Goal: Task Accomplishment & Management: Use online tool/utility

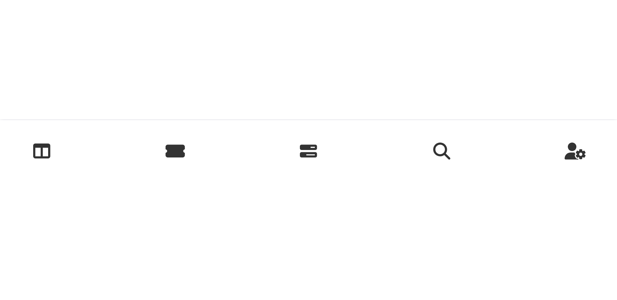
scroll to position [510, 0]
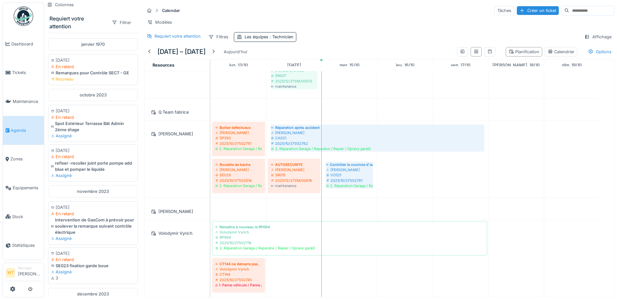
click at [23, 128] on span "Agenda" at bounding box center [26, 130] width 31 height 6
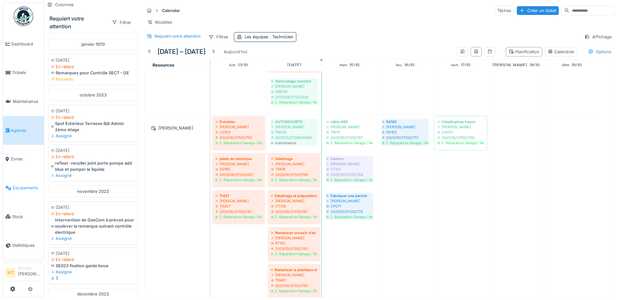
click at [23, 186] on span "Équipements" at bounding box center [27, 188] width 29 height 6
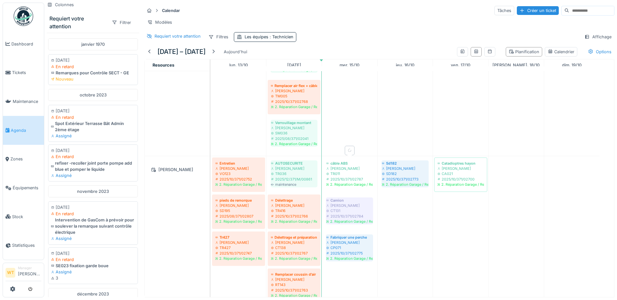
scroll to position [228, 0]
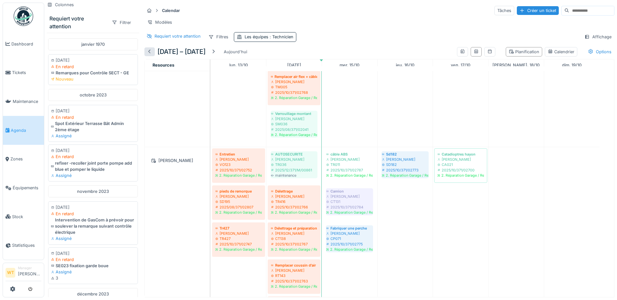
click at [152, 55] on div at bounding box center [149, 52] width 5 height 6
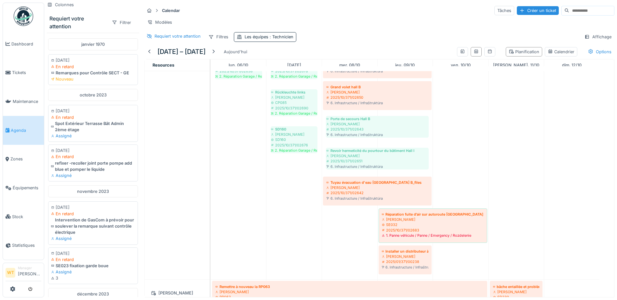
scroll to position [57, 0]
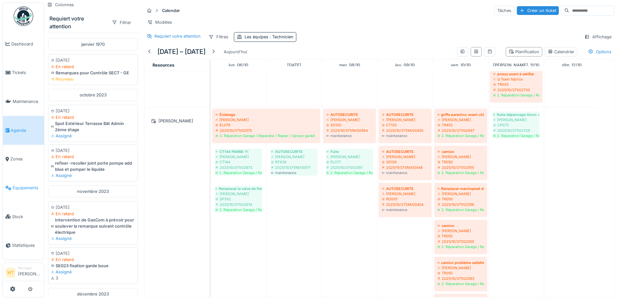
click at [20, 180] on link "Équipements" at bounding box center [23, 188] width 41 height 29
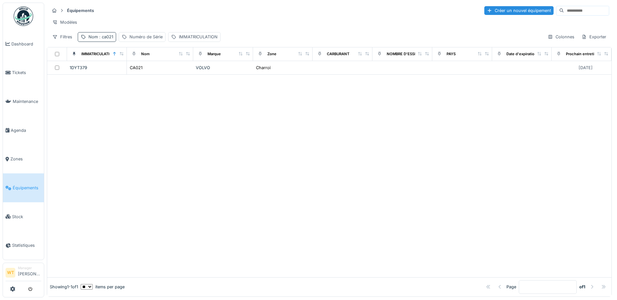
click at [102, 42] on div "Nom : ca021" at bounding box center [97, 36] width 38 height 9
click at [145, 72] on input "*****" at bounding box center [113, 73] width 65 height 14
drag, startPoint x: 151, startPoint y: 72, endPoint x: 144, endPoint y: 73, distance: 7.2
click at [140, 72] on icon at bounding box center [137, 73] width 5 height 4
click at [128, 73] on input "Nom" at bounding box center [113, 73] width 65 height 14
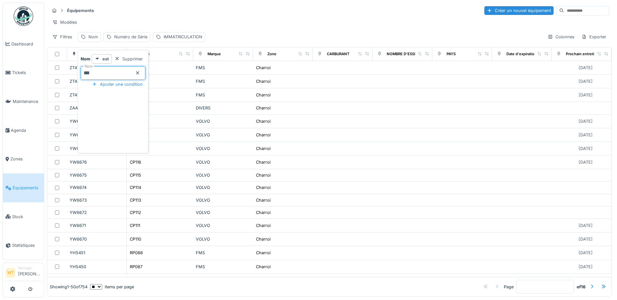
type input "***"
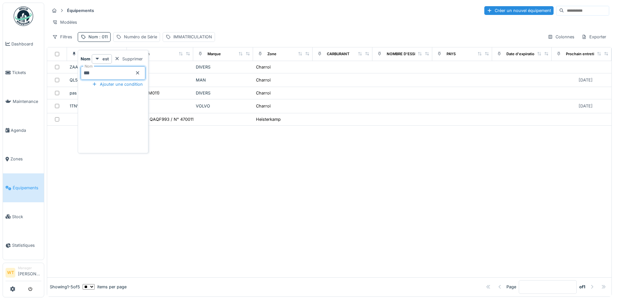
click at [162, 26] on div "Modèles" at bounding box center [329, 22] width 560 height 9
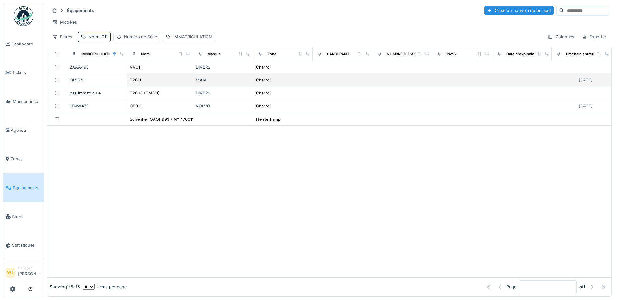
click at [145, 84] on div "TR011" at bounding box center [159, 80] width 61 height 7
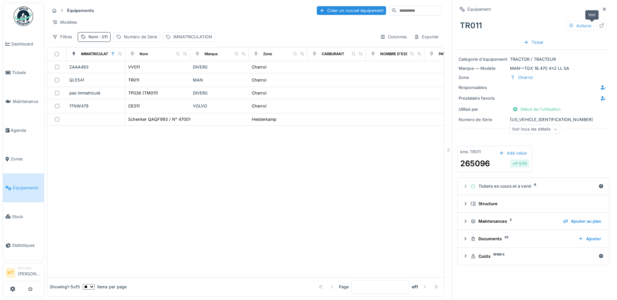
click at [599, 27] on icon at bounding box center [601, 25] width 5 height 4
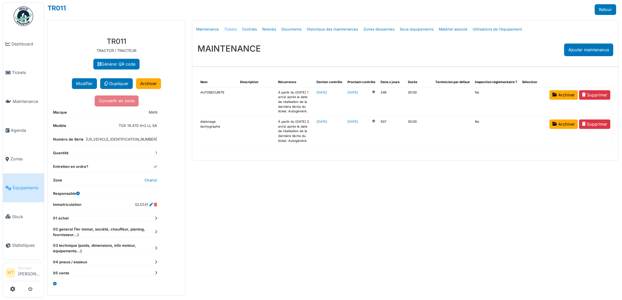
click at [231, 31] on link "Tickets" at bounding box center [230, 29] width 18 height 15
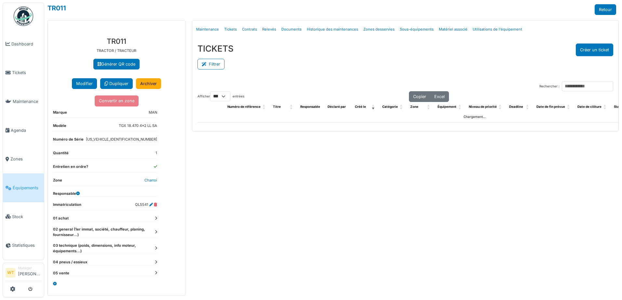
select select "***"
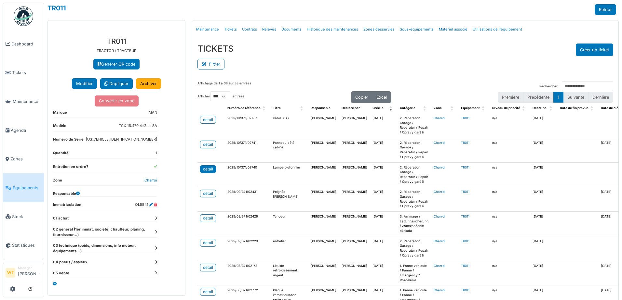
click at [204, 170] on div "detail" at bounding box center [208, 169] width 10 height 6
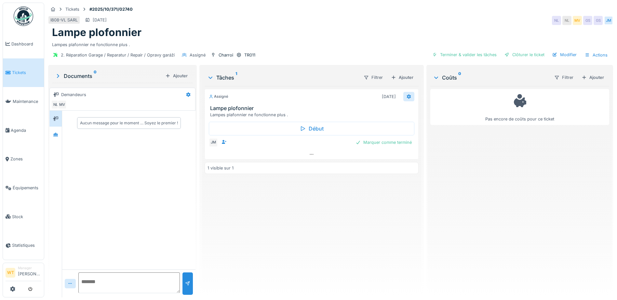
click at [407, 98] on icon at bounding box center [409, 97] width 4 height 5
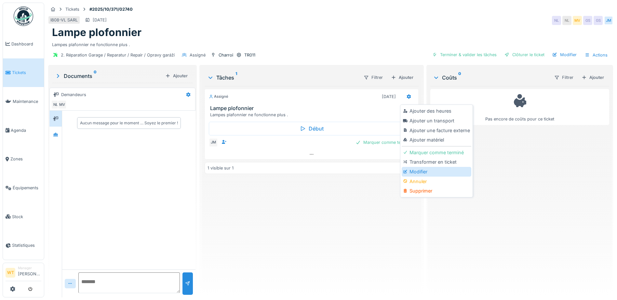
drag, startPoint x: 413, startPoint y: 181, endPoint x: 422, endPoint y: 172, distance: 12.9
click at [422, 172] on div "Ajouter des heures Ajouter un transport Ajouter une facture externe Ajouter mat…" at bounding box center [436, 150] width 69 height 89
click at [421, 172] on div "Modifier" at bounding box center [436, 172] width 69 height 10
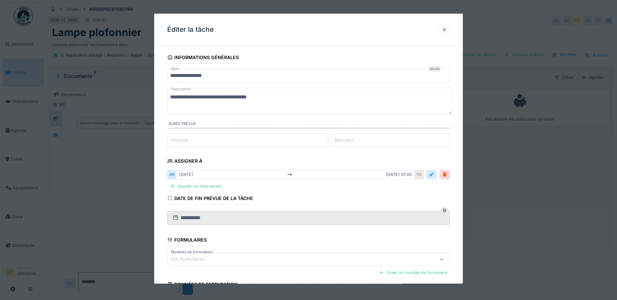
click at [434, 177] on div at bounding box center [431, 175] width 5 height 6
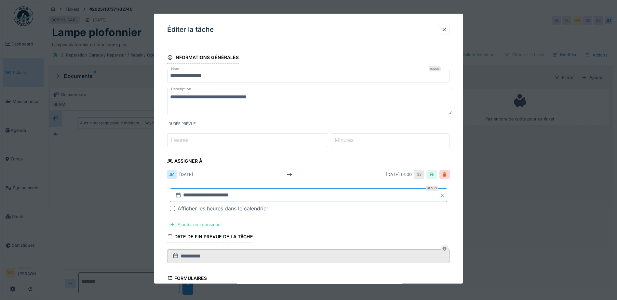
click at [253, 198] on input "**********" at bounding box center [308, 196] width 277 height 14
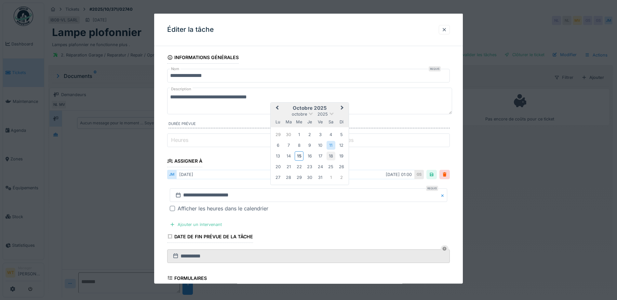
click at [332, 155] on div "18" at bounding box center [330, 156] width 9 height 9
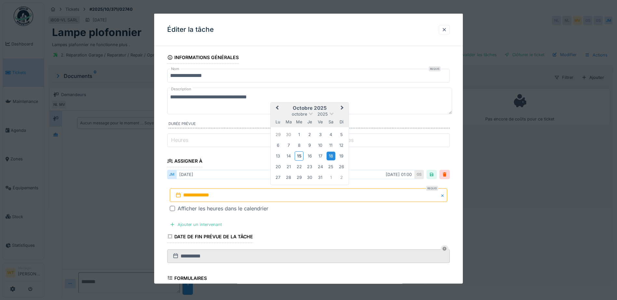
click at [332, 159] on div "18" at bounding box center [330, 156] width 9 height 9
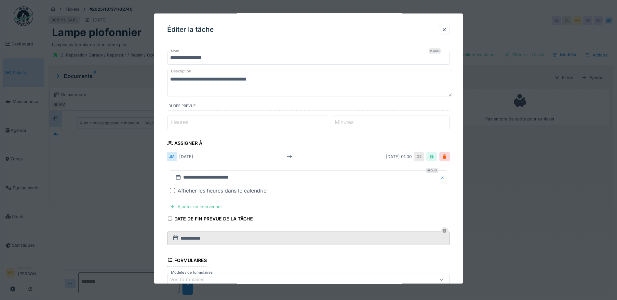
scroll to position [33, 0]
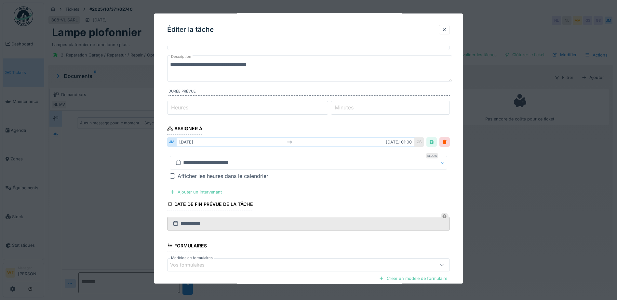
click at [205, 193] on div "Ajouter un intervenant" at bounding box center [195, 192] width 57 height 9
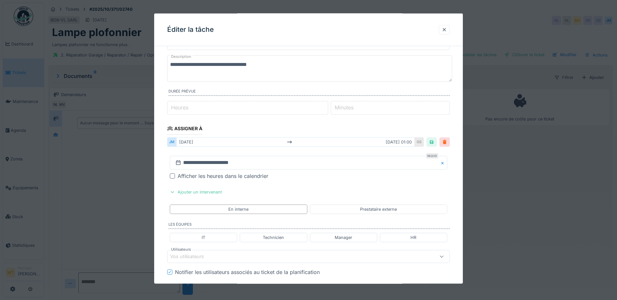
click at [447, 144] on div at bounding box center [444, 142] width 5 height 6
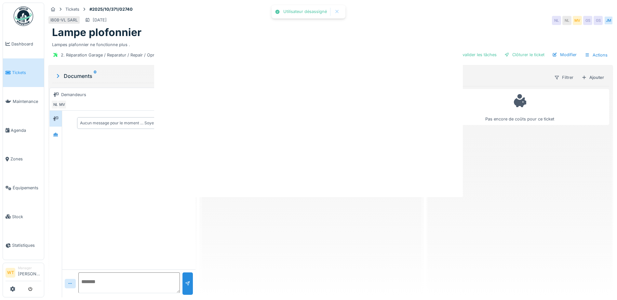
scroll to position [0, 0]
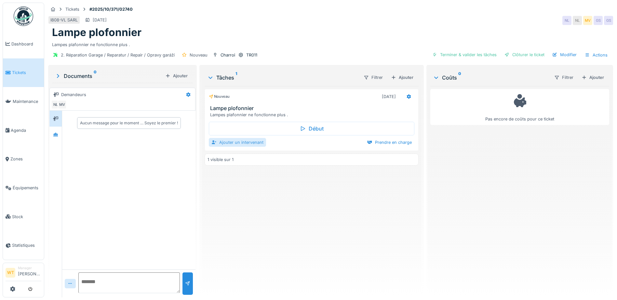
click at [247, 143] on div "Ajouter un intervenant" at bounding box center [237, 142] width 57 height 9
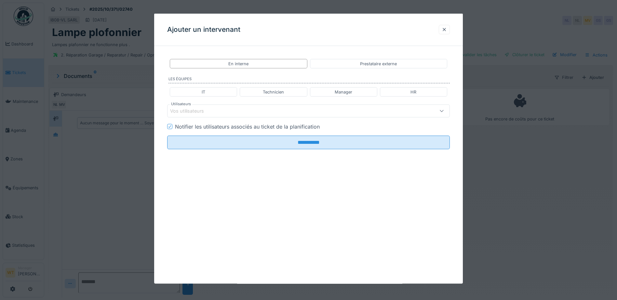
click at [225, 115] on div "Vos utilisateurs" at bounding box center [308, 111] width 283 height 13
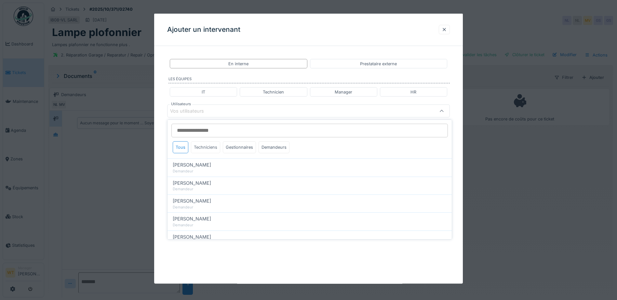
click at [208, 144] on div "Techniciens" at bounding box center [205, 147] width 29 height 12
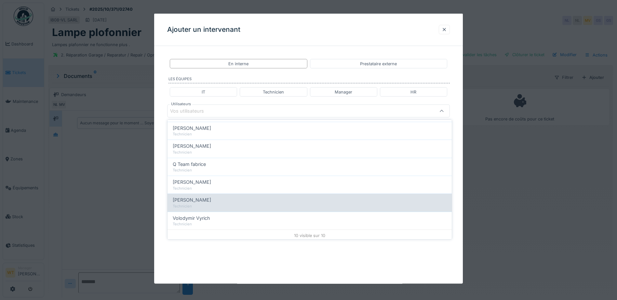
scroll to position [111, 0]
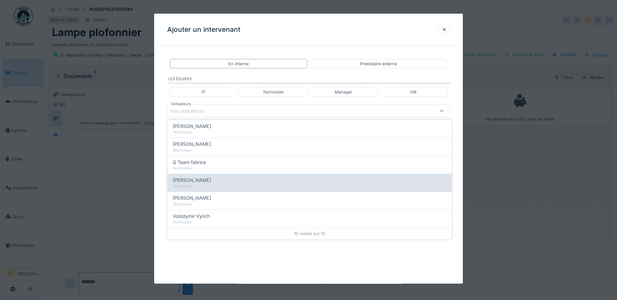
click at [204, 181] on span "[PERSON_NAME]" at bounding box center [192, 180] width 38 height 7
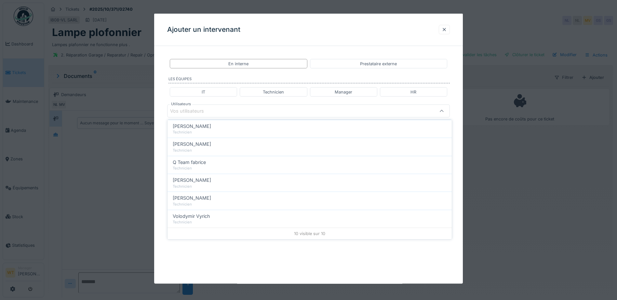
type input "****"
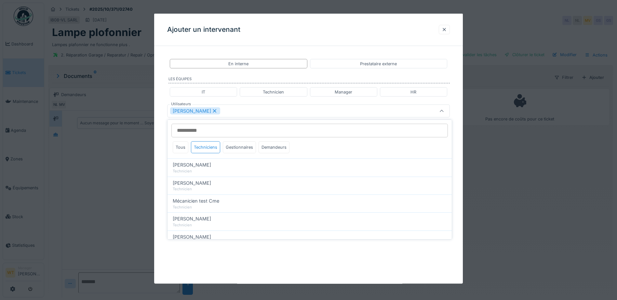
click at [232, 112] on div "[PERSON_NAME]" at bounding box center [292, 111] width 244 height 7
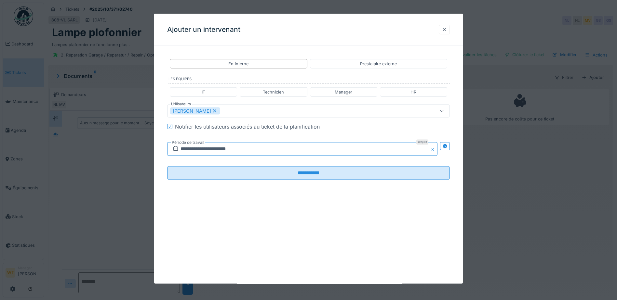
click at [224, 148] on input "**********" at bounding box center [302, 149] width 270 height 14
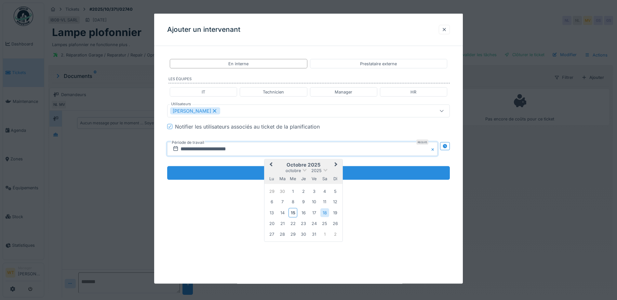
click at [228, 174] on input "**********" at bounding box center [308, 173] width 283 height 14
